Goal: Navigation & Orientation: Find specific page/section

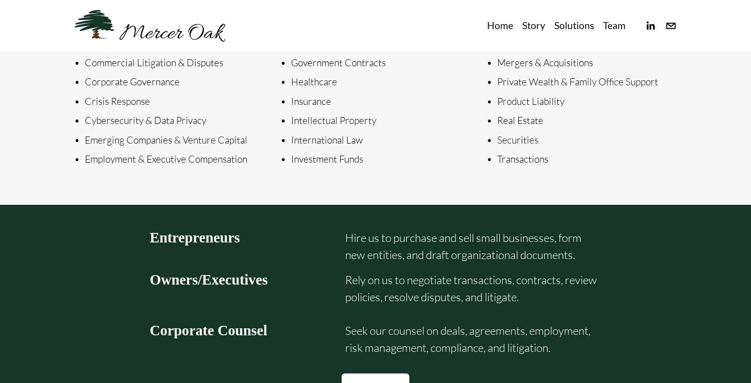
scroll to position [1289, 0]
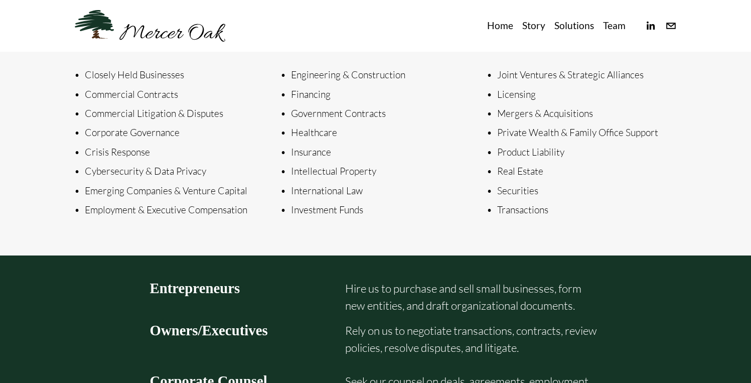
drag, startPoint x: 524, startPoint y: 206, endPoint x: 94, endPoint y: 77, distance: 449.3
click at [94, 73] on div "Closely Held Businesses Commercial Contracts Commercial Litigation & Disputes C…" at bounding box center [375, 143] width 619 height 176
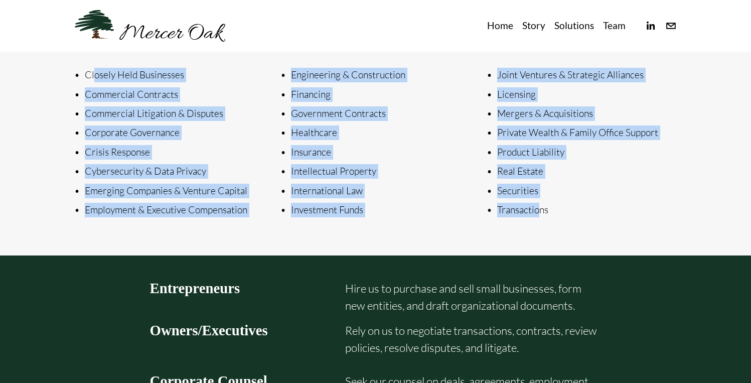
click at [616, 29] on link "Team" at bounding box center [614, 26] width 23 height 17
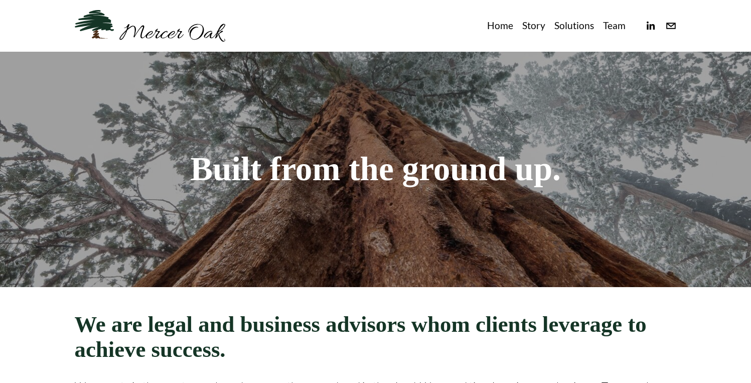
drag, startPoint x: 0, startPoint y: 0, endPoint x: 538, endPoint y: 29, distance: 538.5
click at [537, 29] on link "Story" at bounding box center [533, 26] width 23 height 17
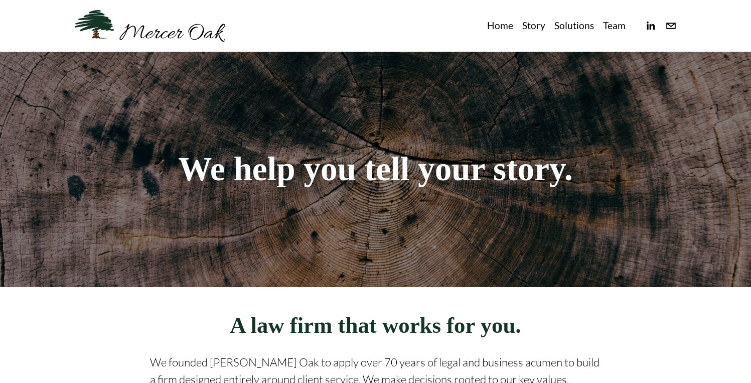
click at [509, 25] on link "Home" at bounding box center [500, 26] width 26 height 17
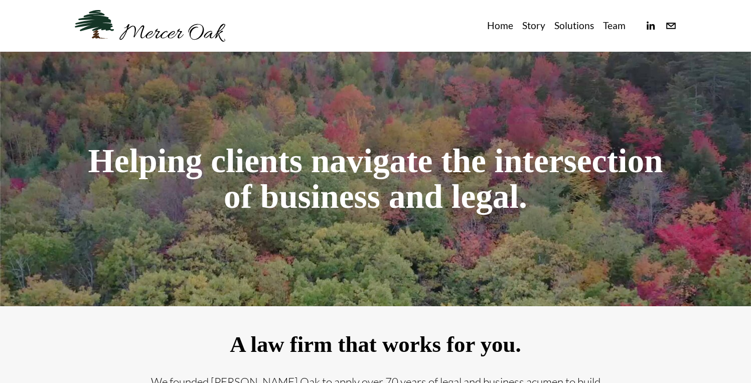
click at [605, 30] on link "Team" at bounding box center [614, 26] width 23 height 17
